Goal: Information Seeking & Learning: Learn about a topic

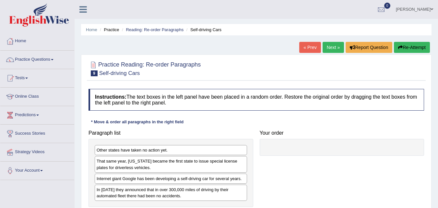
click at [52, 12] on img at bounding box center [39, 14] width 60 height 23
click at [45, 59] on link "Practice Questions" at bounding box center [37, 59] width 74 height 16
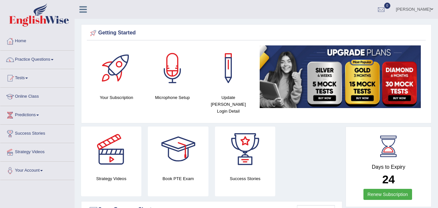
click at [53, 59] on link "Practice Questions" at bounding box center [37, 59] width 74 height 16
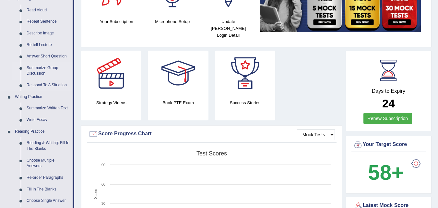
scroll to position [98, 0]
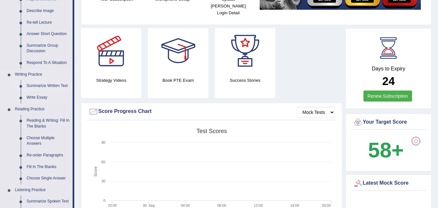
click at [45, 89] on link "Summarize Written Text" at bounding box center [48, 86] width 49 height 12
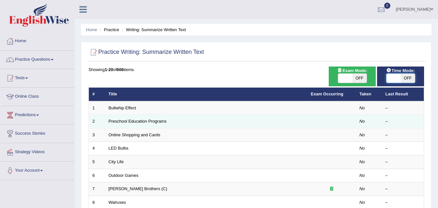
click at [421, 115] on td "–" at bounding box center [403, 122] width 42 height 14
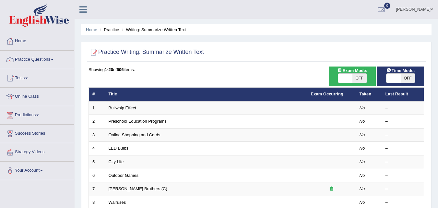
click at [42, 63] on link "Practice Questions" at bounding box center [37, 59] width 74 height 16
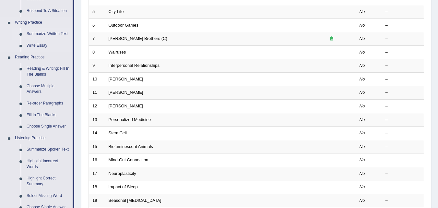
scroll to position [150, 0]
click at [46, 70] on link "Reading & Writing: Fill In The Blanks" at bounding box center [48, 71] width 49 height 17
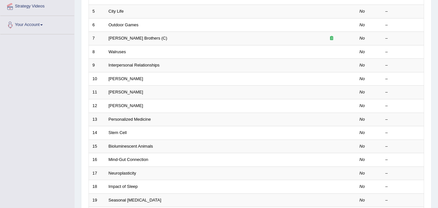
scroll to position [214, 0]
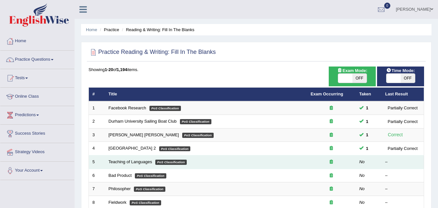
click at [181, 164] on em "PoS Classification" at bounding box center [170, 161] width 31 height 5
click at [182, 164] on em "PoS Classification" at bounding box center [170, 161] width 31 height 5
click at [136, 156] on td "Teaching of Languages PoS Classification" at bounding box center [206, 162] width 202 height 14
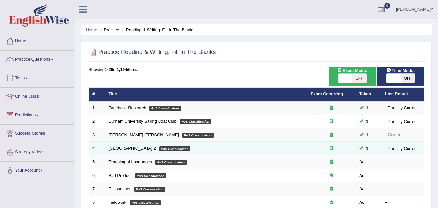
click at [173, 149] on em "PoS Classification" at bounding box center [174, 148] width 31 height 5
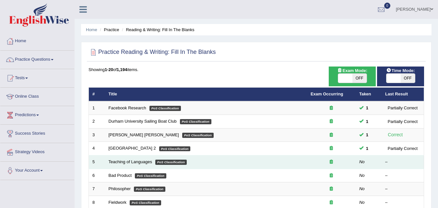
click at [180, 162] on em "PoS Classification" at bounding box center [170, 161] width 31 height 5
click at [179, 164] on em "PoS Classification" at bounding box center [170, 161] width 31 height 5
click at [175, 163] on em "PoS Classification" at bounding box center [170, 161] width 31 height 5
click at [173, 162] on em "PoS Classification" at bounding box center [170, 161] width 31 height 5
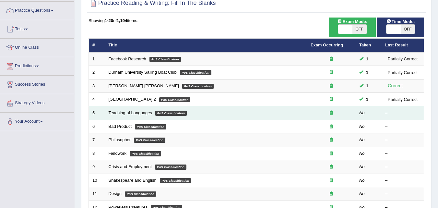
scroll to position [49, 0]
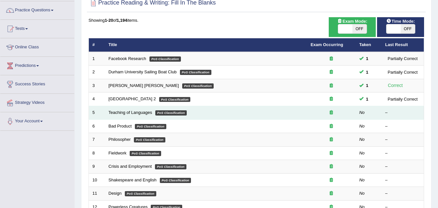
click at [360, 113] on em "No" at bounding box center [362, 112] width 6 height 5
click at [119, 114] on link "Teaching of Languages" at bounding box center [130, 112] width 43 height 5
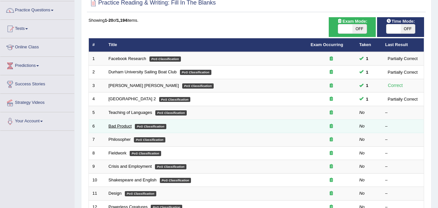
click at [113, 127] on link "Bad Product" at bounding box center [120, 125] width 23 height 5
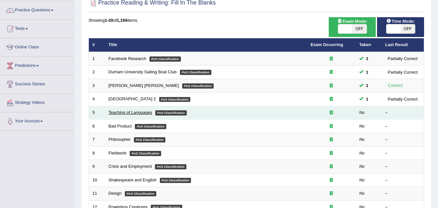
click at [117, 113] on link "Teaching of Languages" at bounding box center [130, 112] width 43 height 5
click at [134, 115] on link "Teaching of Languages" at bounding box center [130, 112] width 43 height 5
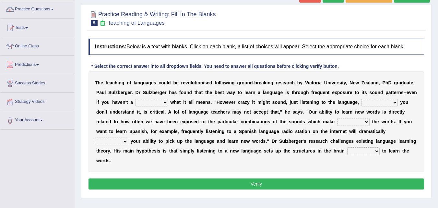
scroll to position [52, 0]
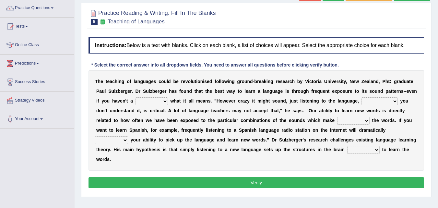
click at [165, 100] on select "dew claw clue due" at bounding box center [151, 101] width 32 height 8
select select "clue"
click at [135, 97] on select "dew claw clue due" at bounding box center [151, 101] width 32 height 8
click at [397, 102] on select "but also all together even though if so" at bounding box center [379, 101] width 36 height 8
select select "even though"
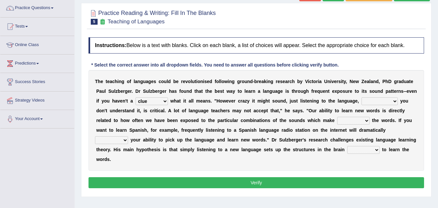
click at [361, 97] on select "but also all together even though if so" at bounding box center [379, 101] width 36 height 8
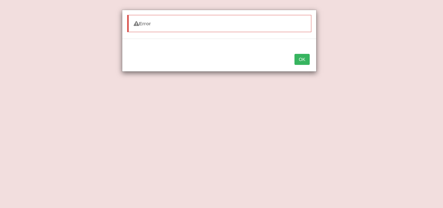
click at [302, 57] on button "OK" at bounding box center [301, 59] width 15 height 11
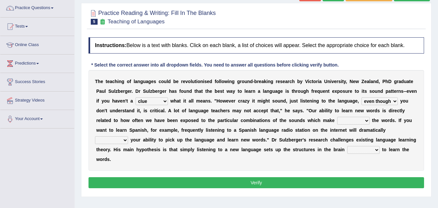
click at [366, 119] on select "down up of on" at bounding box center [353, 121] width 32 height 8
select select "up"
click at [337, 117] on select "down up of on" at bounding box center [353, 121] width 32 height 8
click at [124, 141] on select "evaluate exaggerate describe boost" at bounding box center [111, 140] width 33 height 8
select select "evaluate"
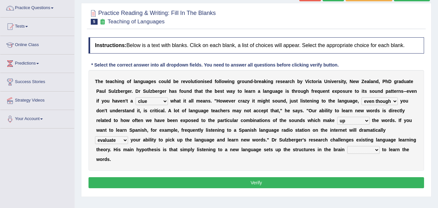
click at [95, 136] on select "evaluate exaggerate describe boost" at bounding box center [111, 140] width 33 height 8
click at [378, 150] on select "requiring required directed to require" at bounding box center [363, 150] width 32 height 8
select select "requiring"
click at [347, 146] on select "requiring required directed to require" at bounding box center [363, 150] width 32 height 8
click at [339, 183] on button "Verify" at bounding box center [255, 182] width 335 height 11
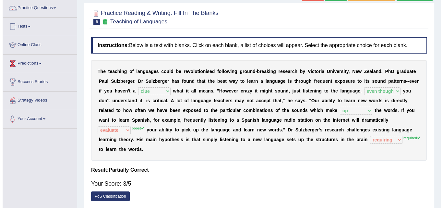
scroll to position [94, 0]
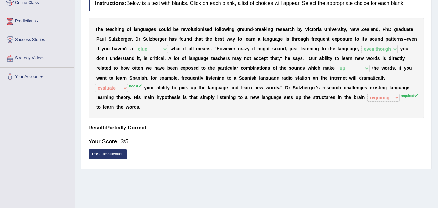
click at [112, 155] on link "PoS Classification" at bounding box center [107, 154] width 39 height 10
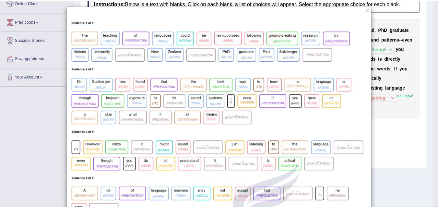
scroll to position [3, 0]
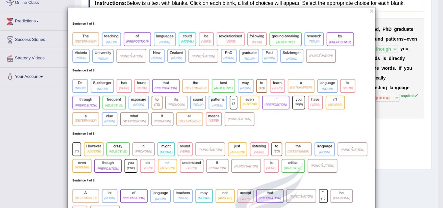
click at [369, 14] on button "×" at bounding box center [371, 10] width 4 height 7
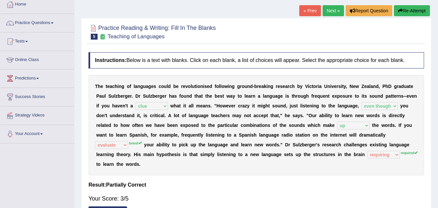
scroll to position [0, 0]
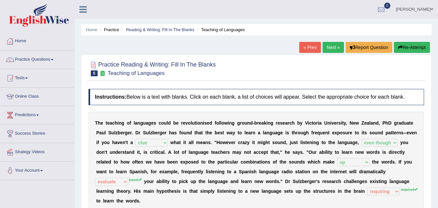
click at [329, 49] on link "Next »" at bounding box center [332, 47] width 21 height 11
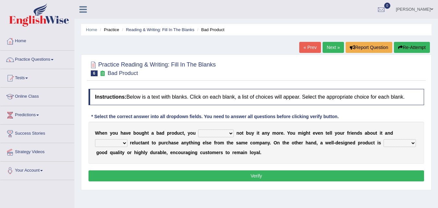
click at [232, 133] on select "would have should have should" at bounding box center [216, 133] width 36 height 8
select select "would"
click at [198, 129] on select "would have should have should" at bounding box center [216, 133] width 36 height 8
click at [123, 144] on select "is are be being" at bounding box center [111, 143] width 32 height 8
select select "be"
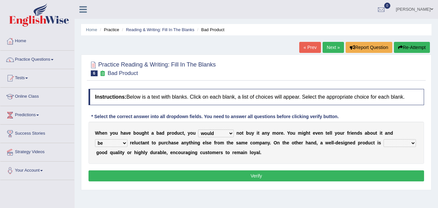
click at [95, 139] on select "is are be being" at bounding box center [111, 143] width 32 height 8
click at [412, 144] on select "both also neither either" at bounding box center [399, 143] width 32 height 8
select select "either"
click at [383, 139] on select "both also neither either" at bounding box center [399, 143] width 32 height 8
click at [388, 174] on button "Verify" at bounding box center [255, 175] width 335 height 11
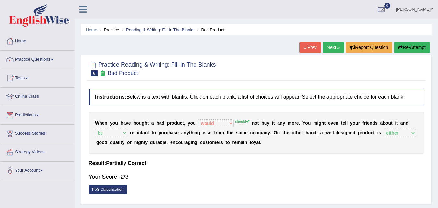
click at [331, 50] on link "Next »" at bounding box center [332, 47] width 21 height 11
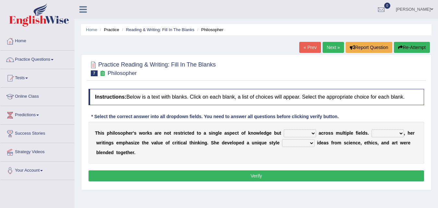
click at [313, 133] on select "constrain contain assemble extend" at bounding box center [299, 133] width 32 height 8
select select "contain"
click at [283, 129] on select "constrain contain assemble extend" at bounding box center [299, 133] width 32 height 8
click at [312, 134] on select "constrain contain assemble extend" at bounding box center [299, 133] width 32 height 8
click at [402, 133] on select "Rather So Moreover Likely" at bounding box center [387, 133] width 32 height 8
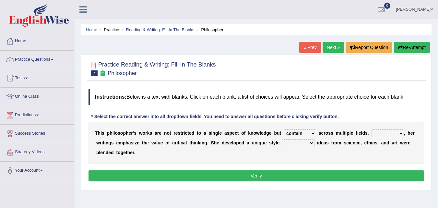
select select "Moreover"
click at [371, 129] on select "Rather So Moreover Likely" at bounding box center [387, 133] width 32 height 8
click at [310, 145] on select "in that that which in which" at bounding box center [298, 143] width 32 height 8
select select "in that"
click at [282, 139] on select "in that that which in which" at bounding box center [298, 143] width 32 height 8
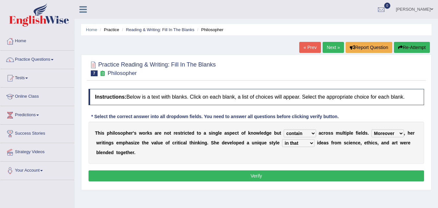
click at [298, 177] on button "Verify" at bounding box center [255, 175] width 335 height 11
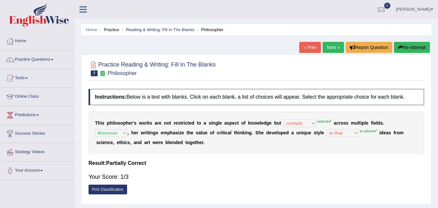
click at [308, 50] on link "« Prev" at bounding box center [309, 47] width 21 height 11
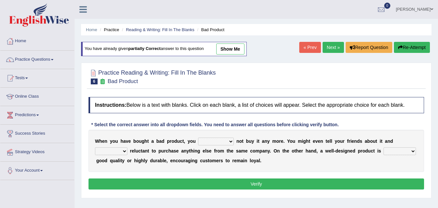
click at [409, 150] on select "both also neither either" at bounding box center [399, 151] width 32 height 8
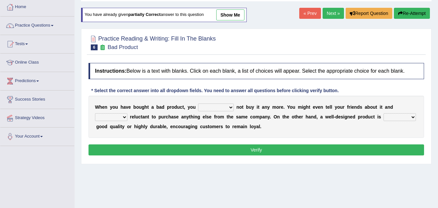
scroll to position [34, 0]
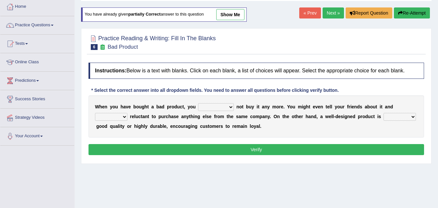
click at [330, 16] on link "Next »" at bounding box center [332, 12] width 21 height 11
